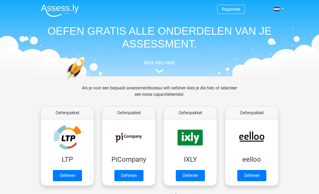
click at [235, 7] on link "Registreer" at bounding box center [231, 9] width 19 height 5
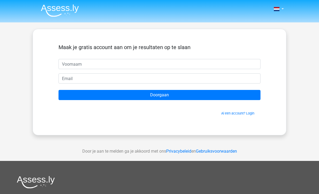
click at [69, 65] on input "text" at bounding box center [159, 64] width 202 height 10
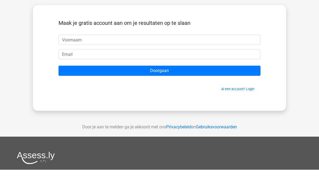
click at [23, 60] on div "Nederlands English" at bounding box center [159, 151] width 319 height 302
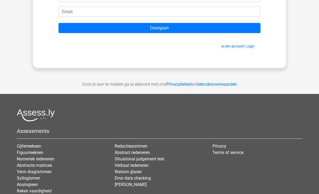
scroll to position [91, 0]
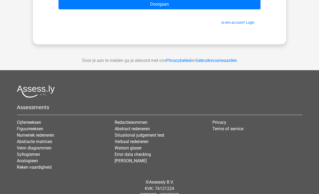
click at [23, 156] on link "Syllogismen" at bounding box center [28, 154] width 23 height 5
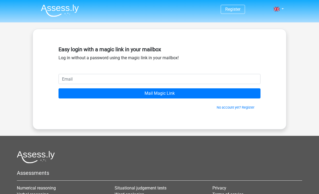
click at [65, 79] on input "email" at bounding box center [159, 79] width 202 height 10
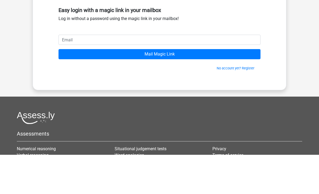
scroll to position [39, 0]
